Goal: Transaction & Acquisition: Purchase product/service

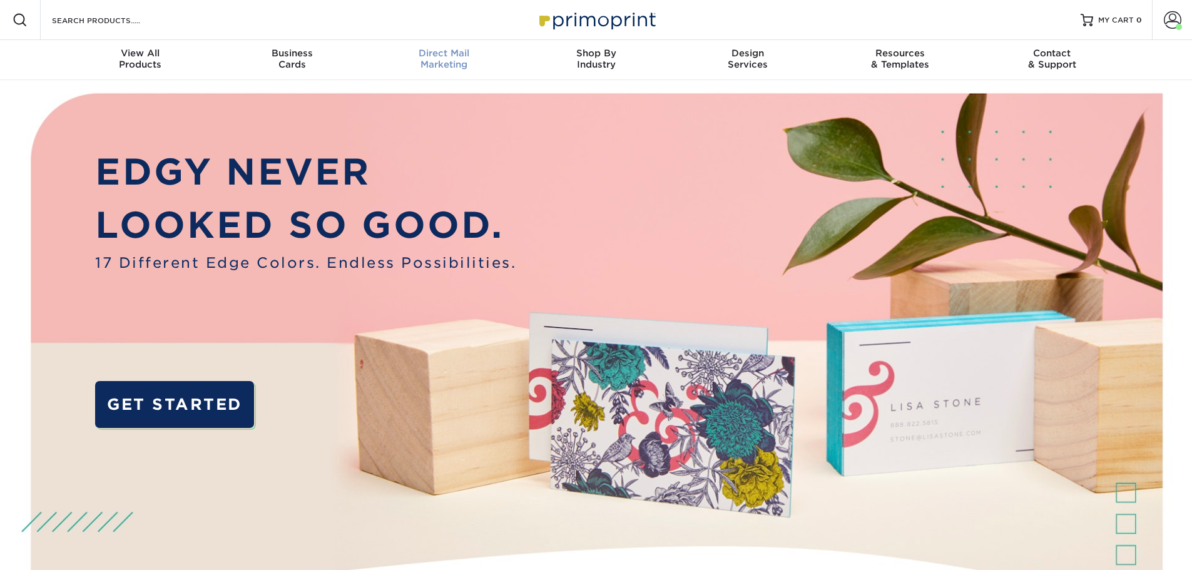
click at [436, 60] on div "Direct Mail Marketing" at bounding box center [444, 59] width 152 height 23
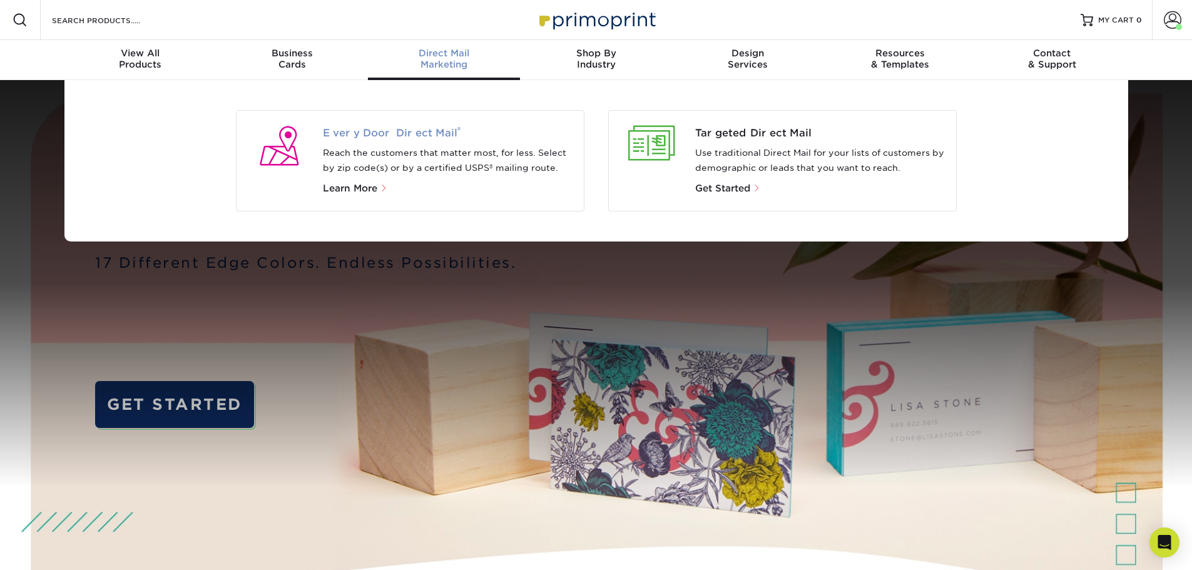
click at [409, 133] on span "Every Door Direct Mail ®" at bounding box center [448, 133] width 251 height 15
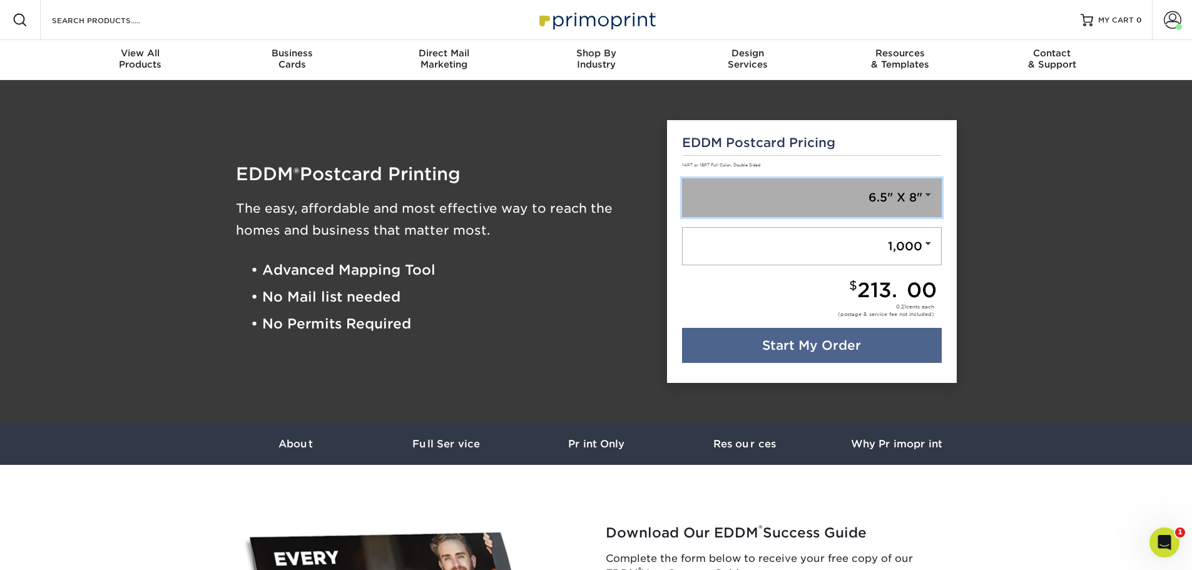
click at [910, 196] on link "6.5" X 8"" at bounding box center [812, 197] width 260 height 39
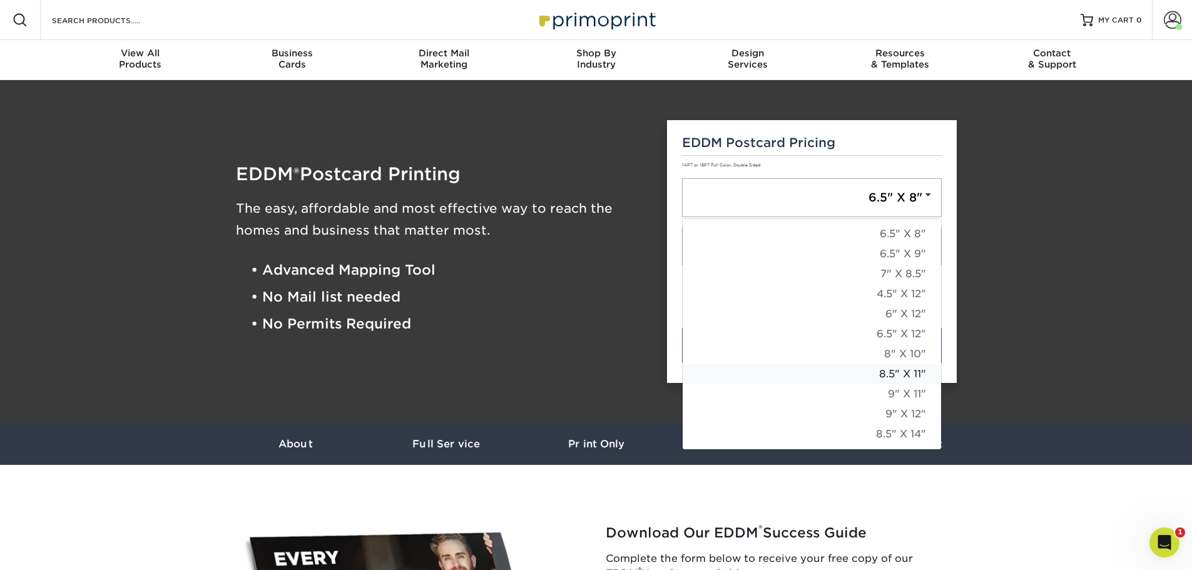
click at [892, 375] on link "8.5" X 11"" at bounding box center [812, 374] width 258 height 20
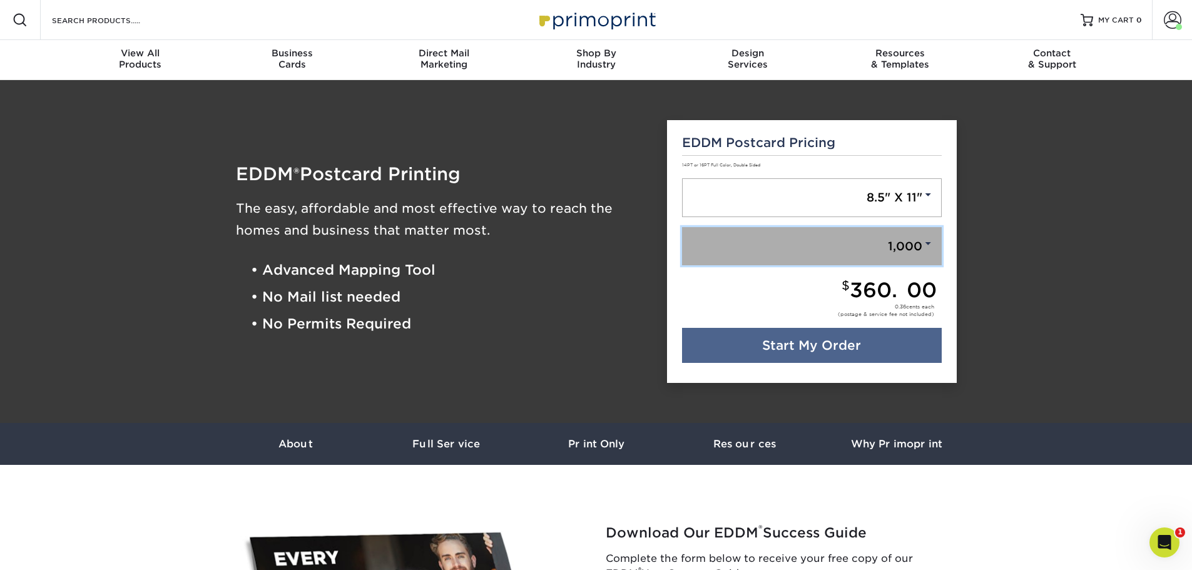
click at [888, 245] on link "1,000" at bounding box center [812, 246] width 260 height 39
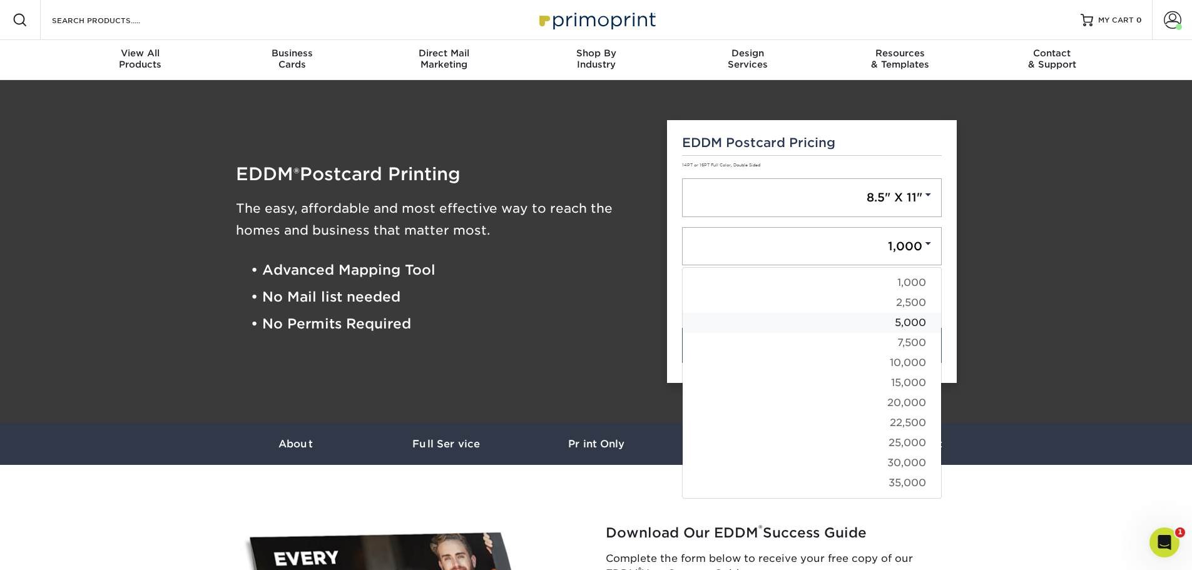
click at [899, 326] on link "5,000" at bounding box center [812, 323] width 258 height 20
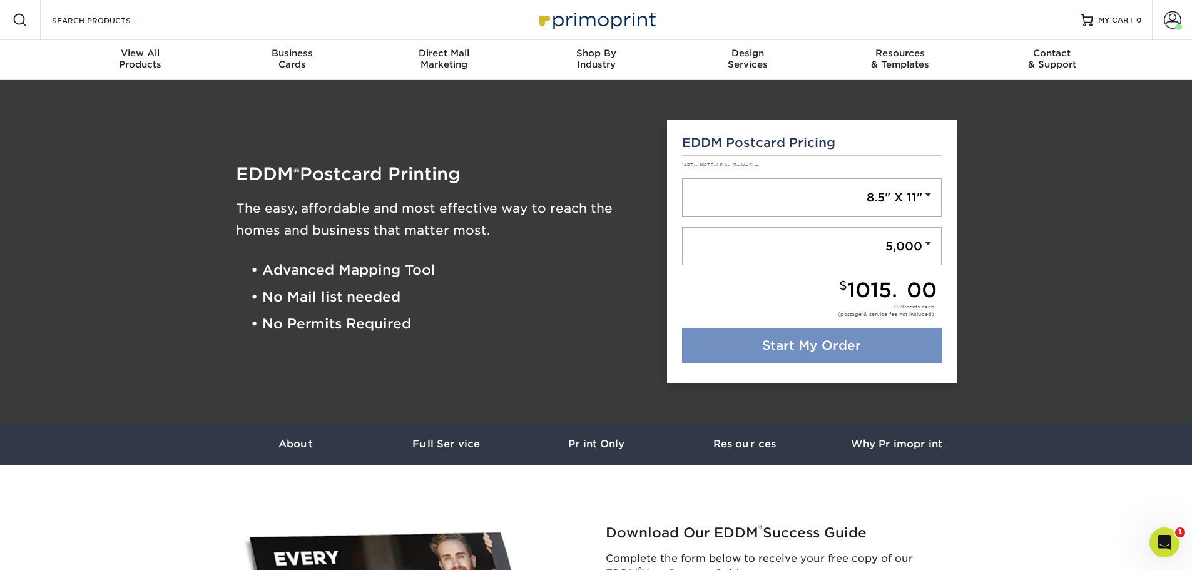
click at [812, 342] on link "Start My Order" at bounding box center [812, 345] width 260 height 35
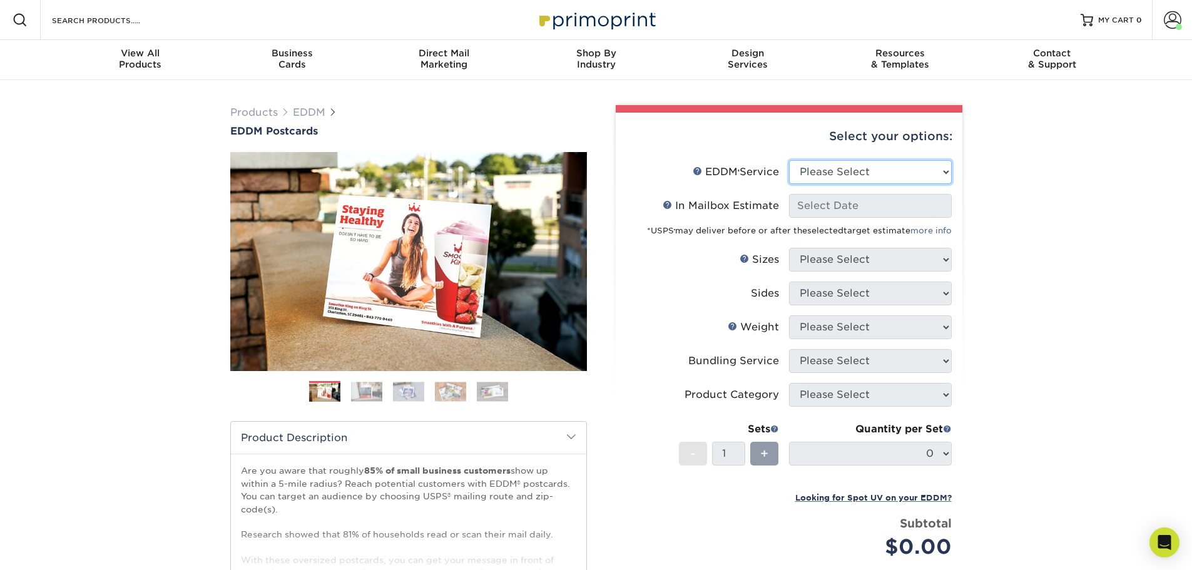
click at [909, 170] on select "Please Select Full Service Print Only" at bounding box center [870, 172] width 163 height 24
select select "full_service"
click at [789, 160] on select "Please Select Full Service Print Only" at bounding box center [870, 172] width 163 height 24
select select "-1"
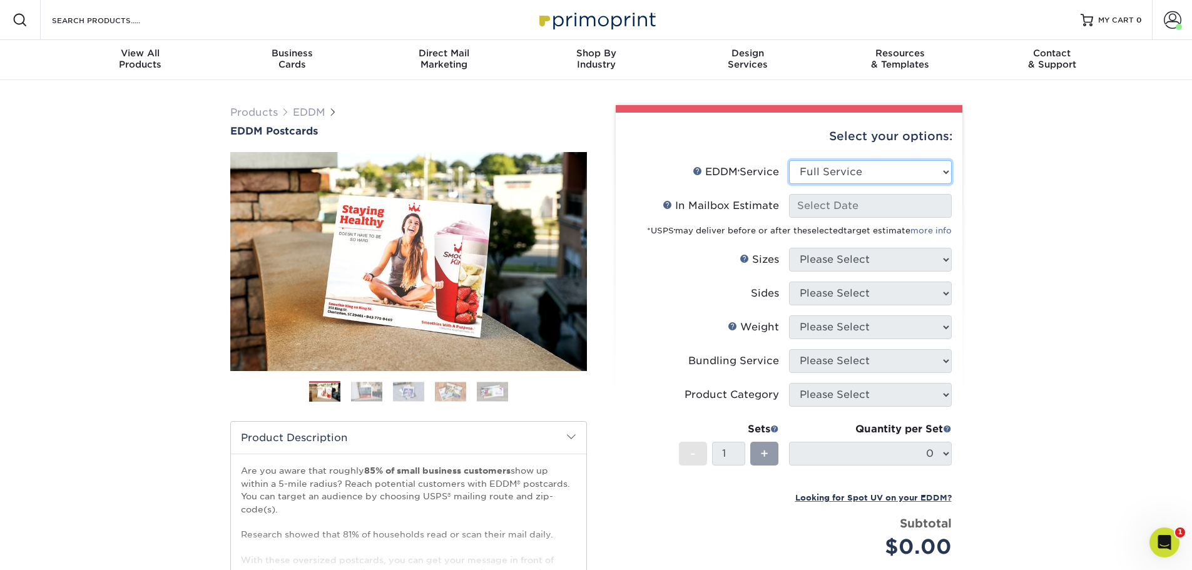
select select "-1"
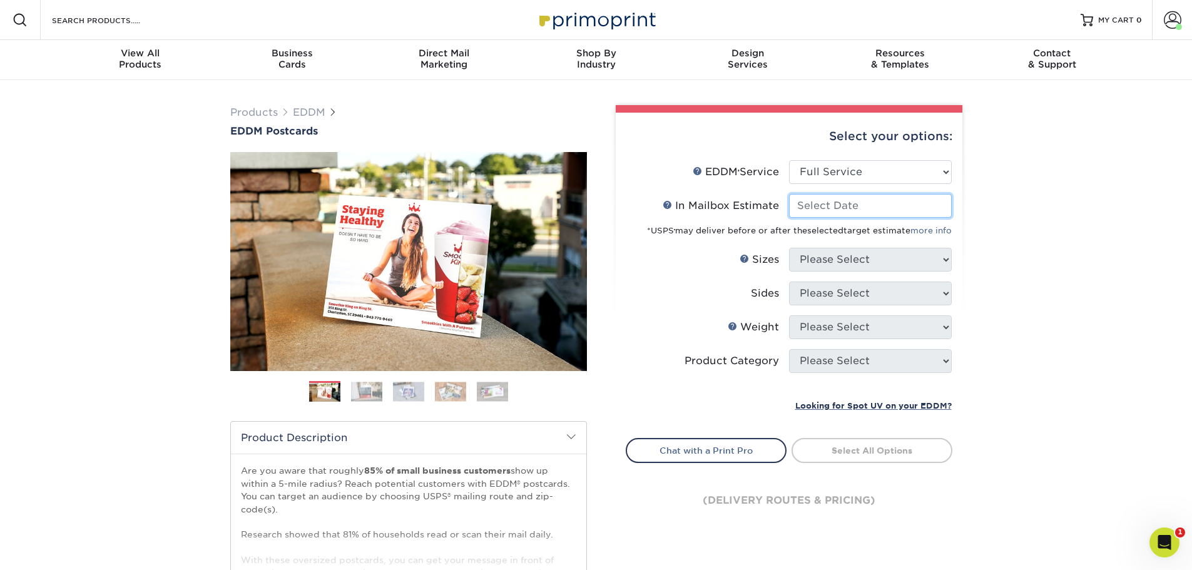
click at [843, 205] on input "In Mailbox Estimate Help In Mailbox Estimate" at bounding box center [870, 206] width 163 height 24
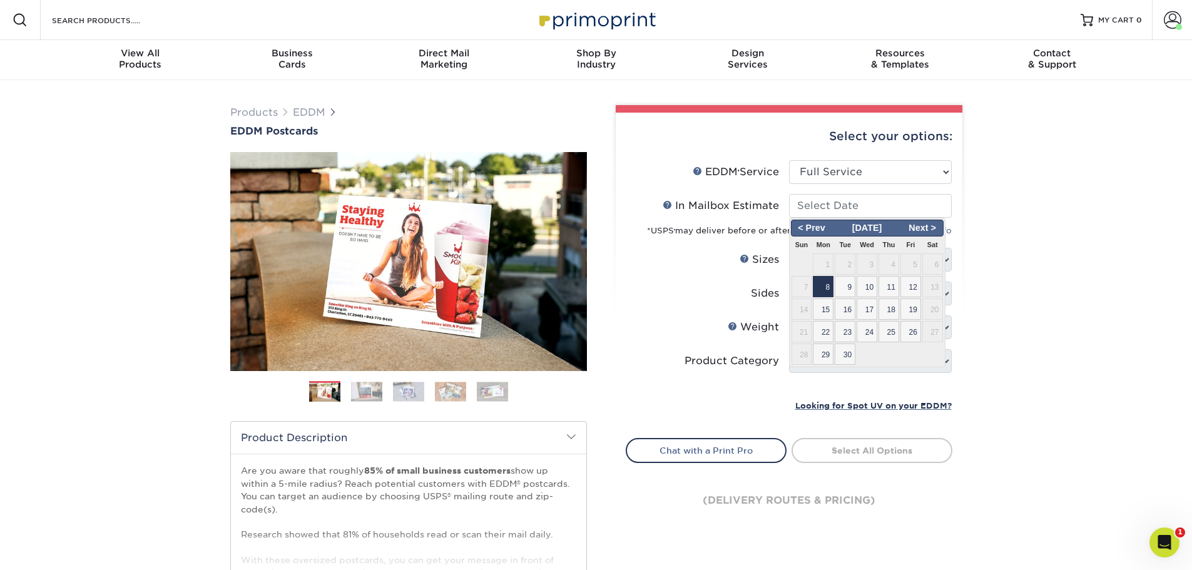
click at [817, 285] on span "8" at bounding box center [823, 286] width 21 height 21
type input "2025-09-08"
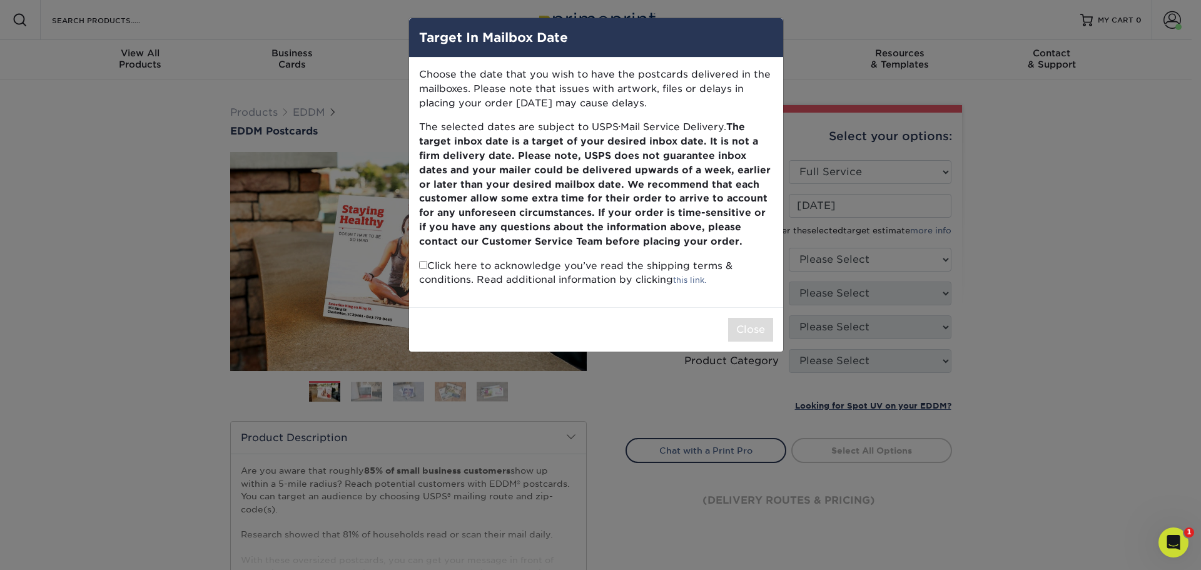
click at [424, 264] on input "checkbox" at bounding box center [423, 265] width 8 height 8
checkbox input "true"
click at [755, 335] on button "Close" at bounding box center [750, 330] width 45 height 24
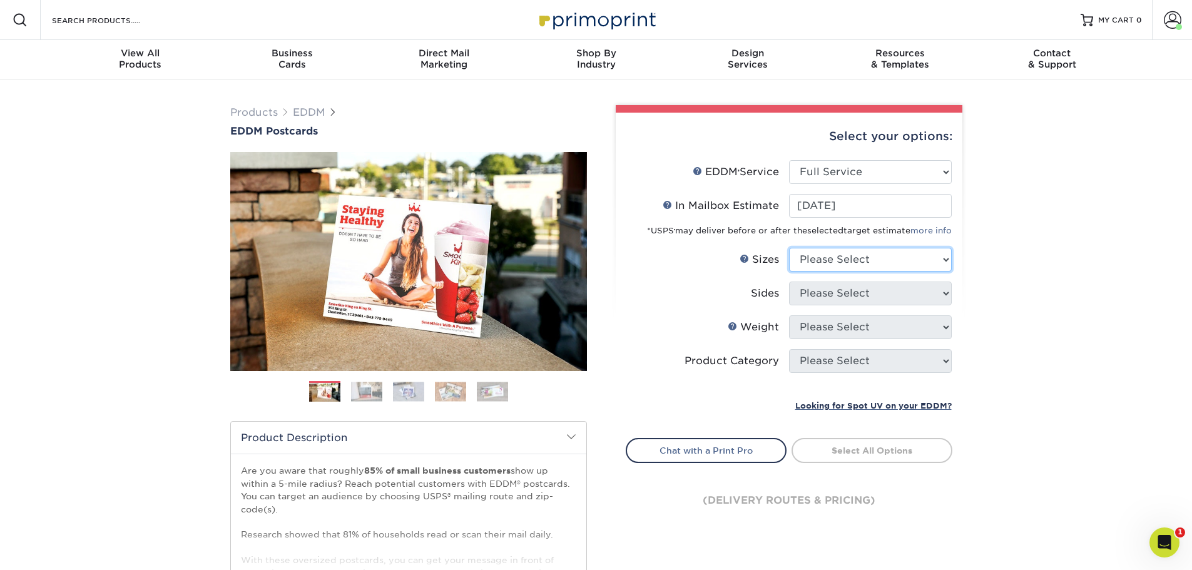
click at [821, 257] on select "Please Select 4.5" x 12" 6" x 12" 6.5" x 8" 6.5" x 9" 6.5" x 12" 7" x 8.5" 8" x…" at bounding box center [870, 260] width 163 height 24
select select "8.50x11.00"
click at [789, 248] on select "Please Select 4.5" x 12" 6" x 12" 6.5" x 8" 6.5" x 9" 6.5" x 12" 7" x 8.5" 8" x…" at bounding box center [870, 260] width 163 height 24
click at [805, 287] on select "Please Select Print Both Sides Print Front Only" at bounding box center [870, 294] width 163 height 24
select select "13abbda7-1d64-4f25-8bb2-c179b224825d"
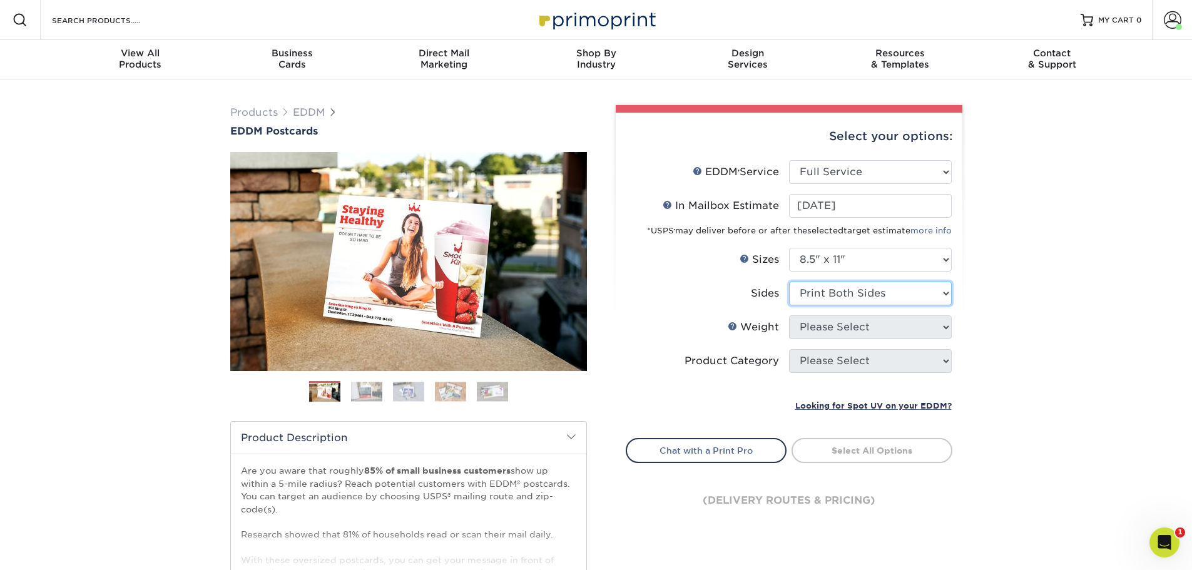
click at [789, 282] on select "Please Select Print Both Sides Print Front Only" at bounding box center [870, 294] width 163 height 24
click at [803, 323] on select "Please Select 16PT 14PT" at bounding box center [870, 327] width 163 height 24
select select "14PT"
click at [789, 315] on select "Please Select 16PT 14PT" at bounding box center [870, 327] width 163 height 24
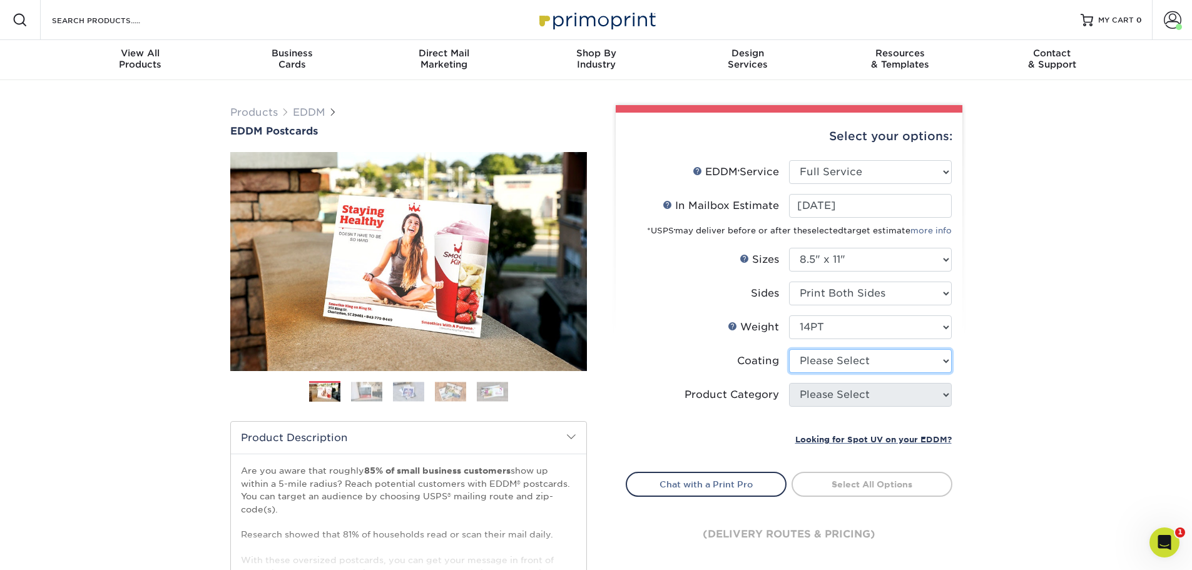
click at [817, 358] on select at bounding box center [870, 361] width 163 height 24
select select "121bb7b5-3b4d-429f-bd8d-bbf80e953313"
click at [789, 349] on select at bounding box center [870, 361] width 163 height 24
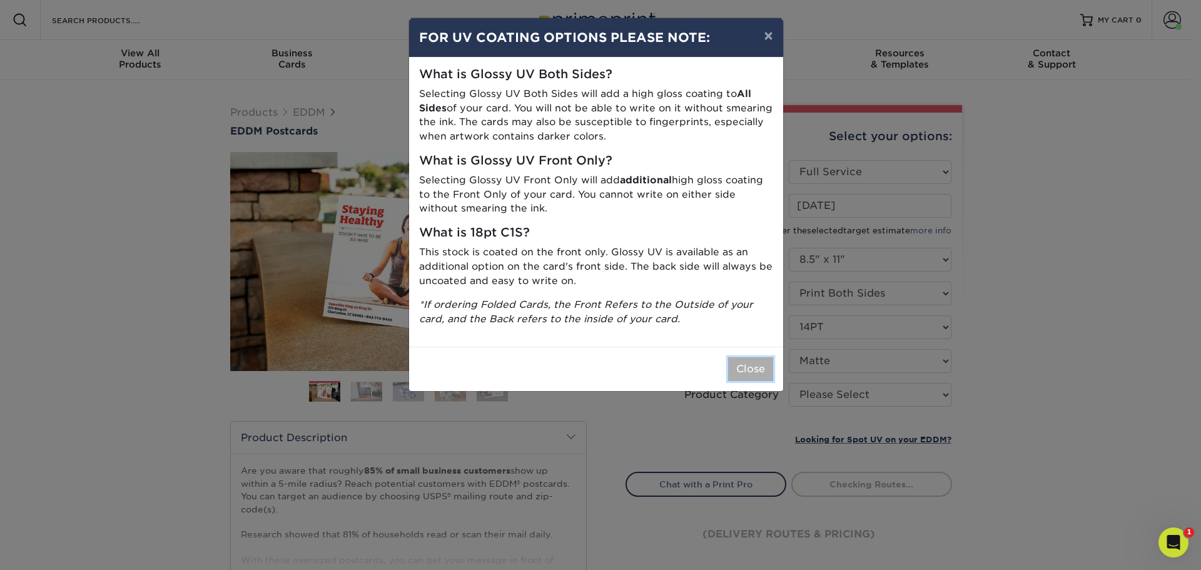
click at [761, 369] on button "Close" at bounding box center [750, 369] width 45 height 24
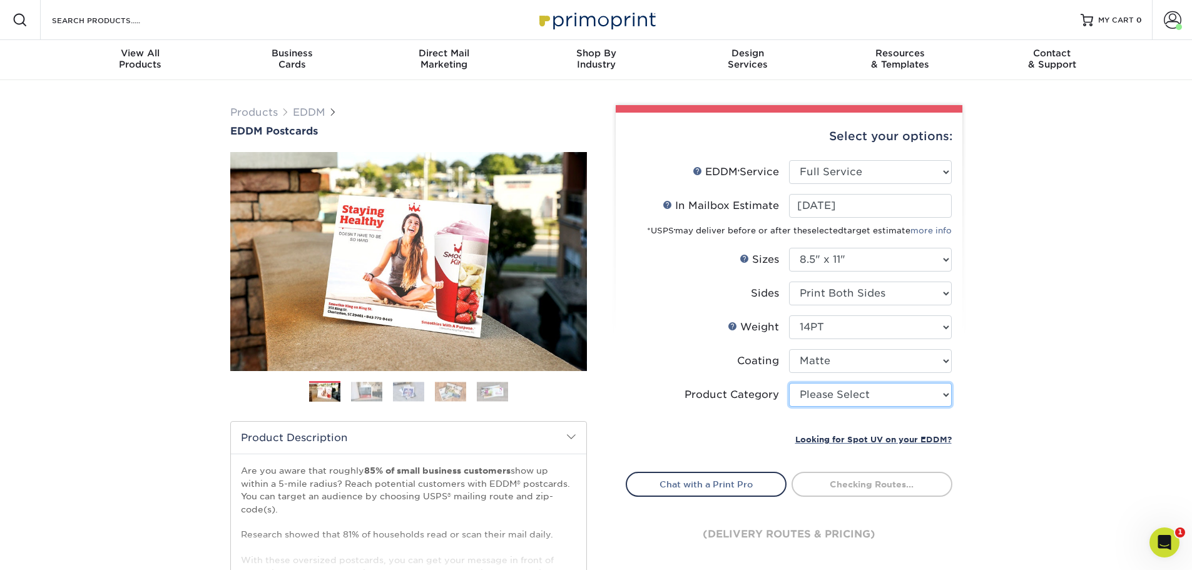
click at [820, 400] on select "Please Select Sell Sheets" at bounding box center [870, 395] width 163 height 24
select select "eddd4a87-9082-47bb-843b-3bca55f6c842"
click at [789, 383] on select "Please Select Sell Sheets" at bounding box center [870, 395] width 163 height 24
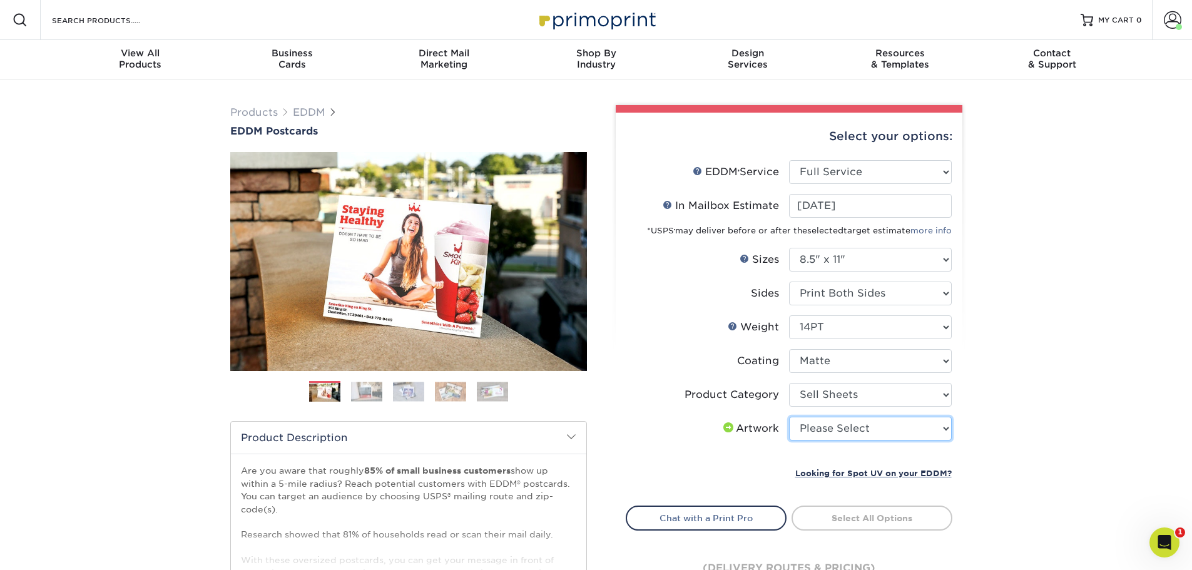
click at [898, 432] on select "Please Select I will upload files I need a design - $150" at bounding box center [870, 429] width 163 height 24
select select "upload"
click at [789, 417] on select "Please Select I will upload files I need a design - $150" at bounding box center [870, 429] width 163 height 24
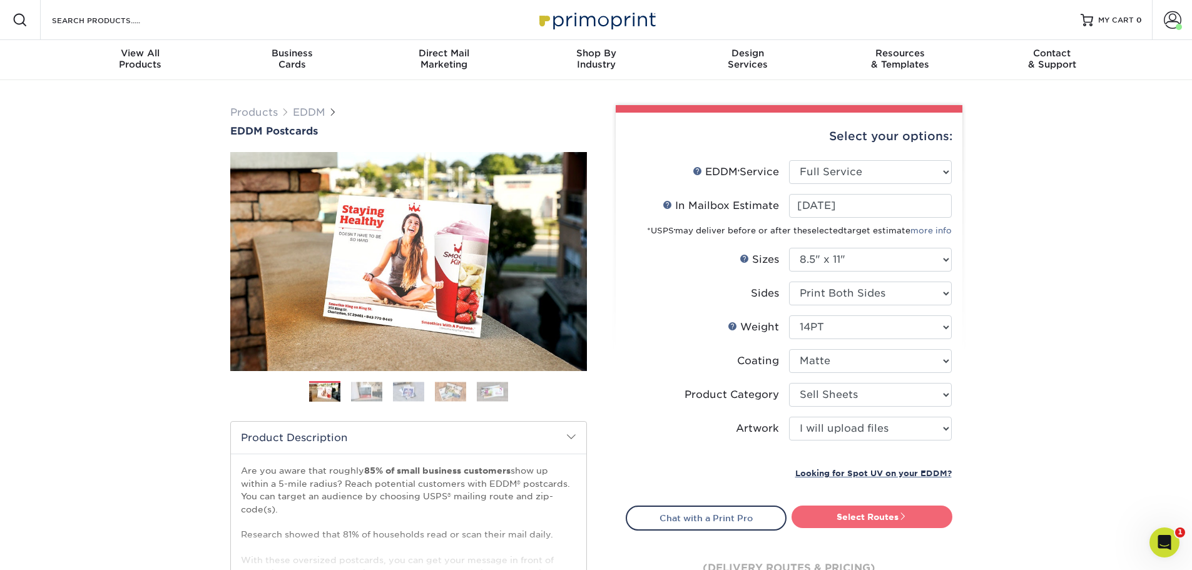
click at [870, 517] on link "Select Routes" at bounding box center [872, 517] width 161 height 23
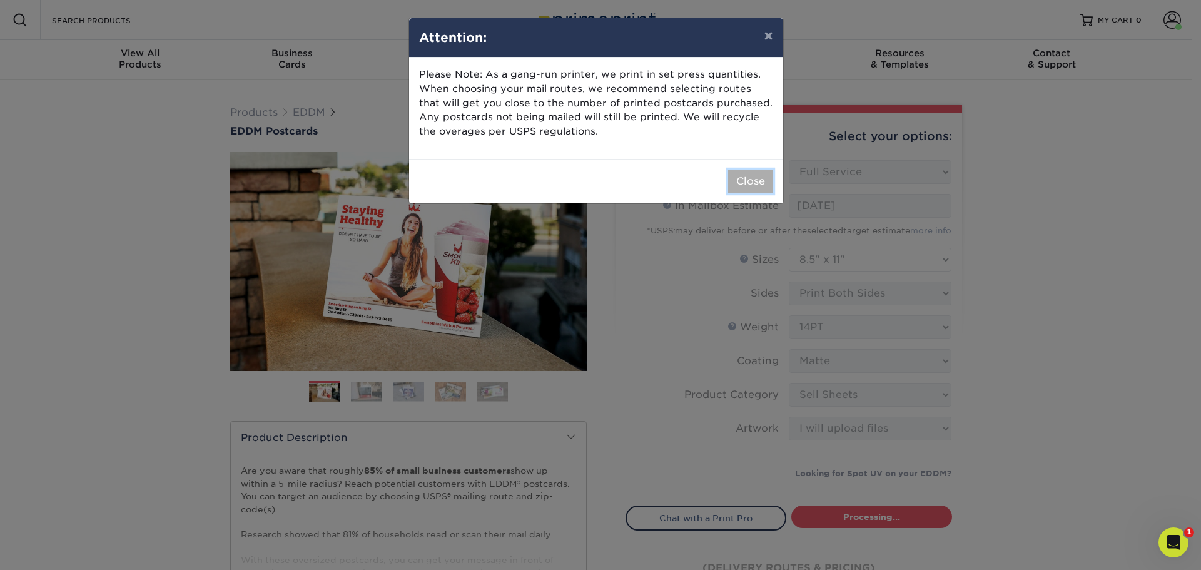
click at [751, 181] on button "Close" at bounding box center [750, 182] width 45 height 24
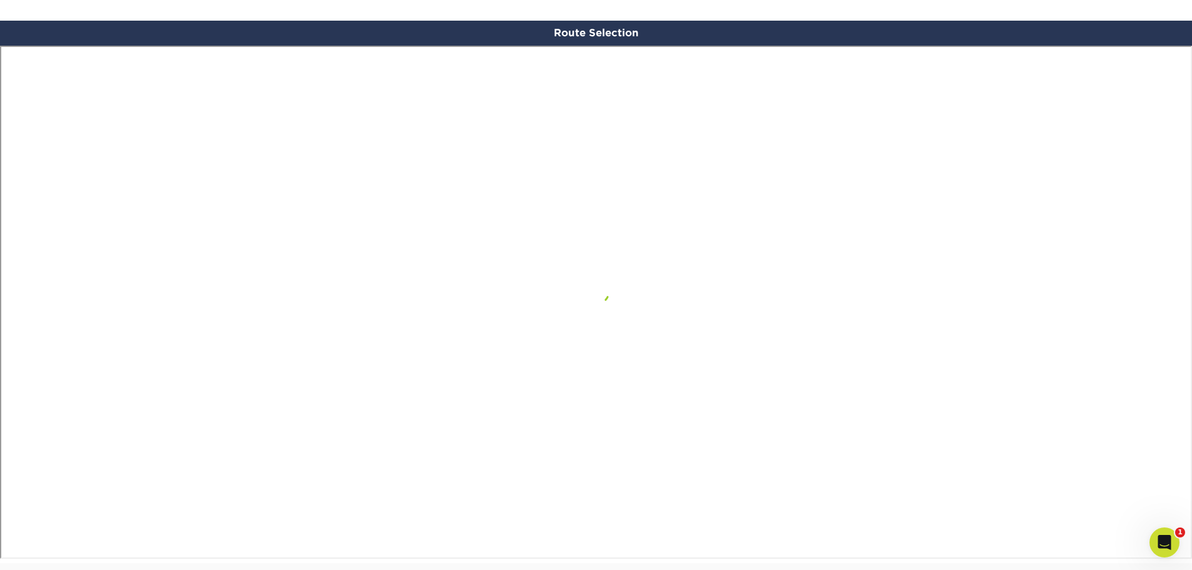
scroll to position [730, 0]
